Goal: Information Seeking & Learning: Learn about a topic

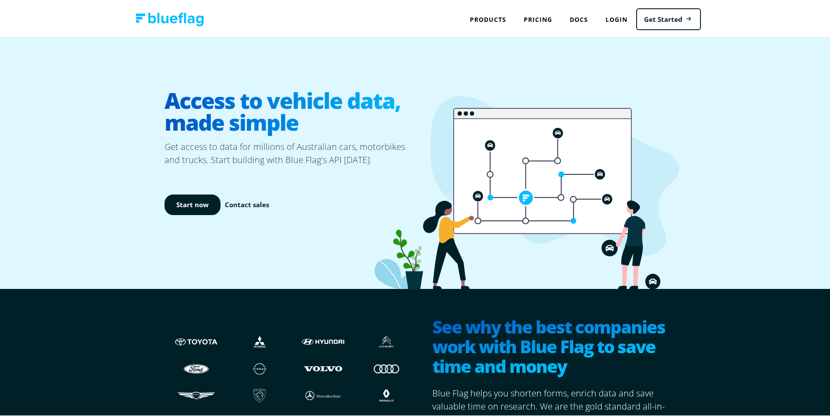
click at [62, 89] on div "Access to vehicle data, made simple Get access to data for millions of Australi…" at bounding box center [418, 161] width 836 height 252
click at [573, 17] on link "Docs" at bounding box center [579, 18] width 36 height 18
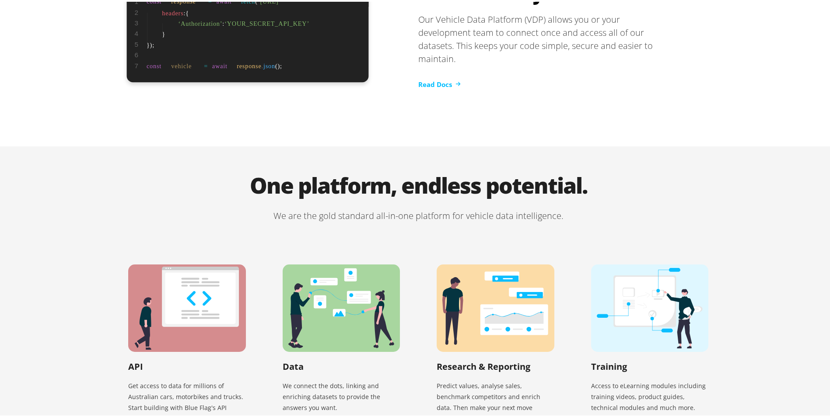
scroll to position [1633, 0]
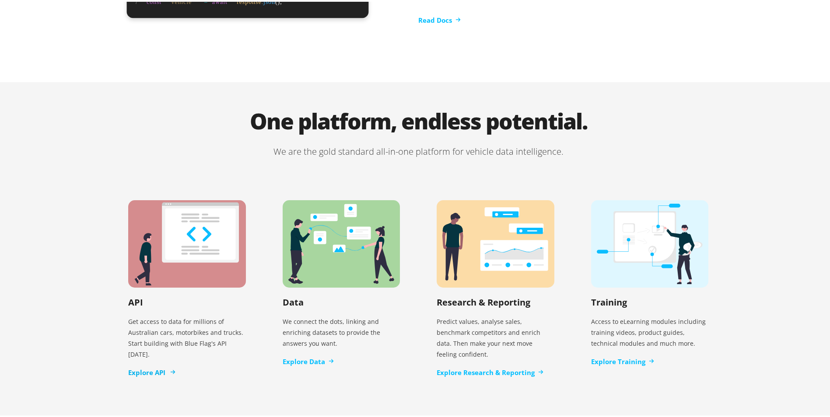
click at [146, 366] on link "Explore API" at bounding box center [151, 371] width 46 height 10
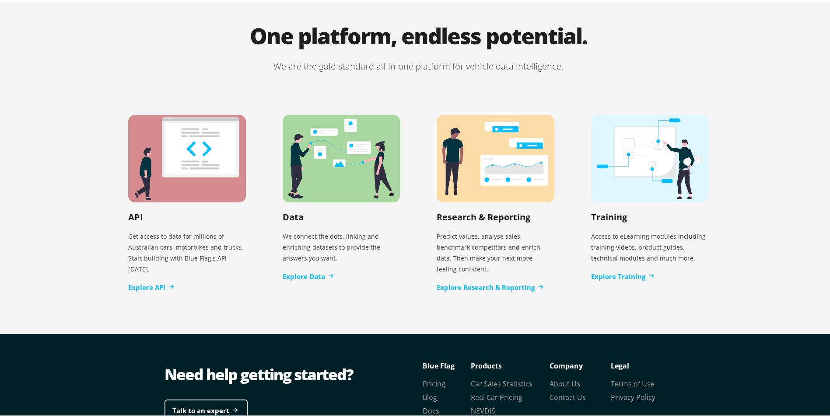
scroll to position [1770, 0]
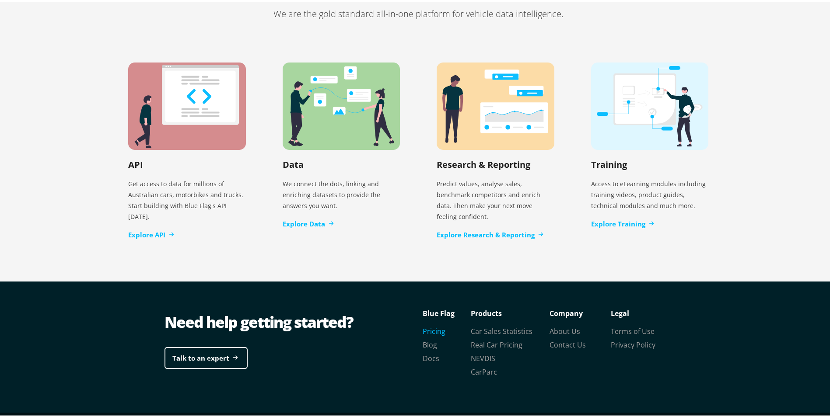
click at [433, 325] on link "Pricing" at bounding box center [433, 330] width 23 height 10
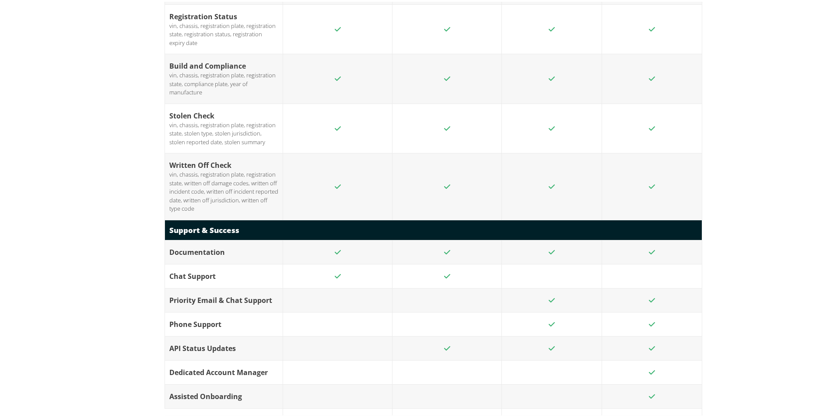
scroll to position [1531, 0]
